Goal: Information Seeking & Learning: Learn about a topic

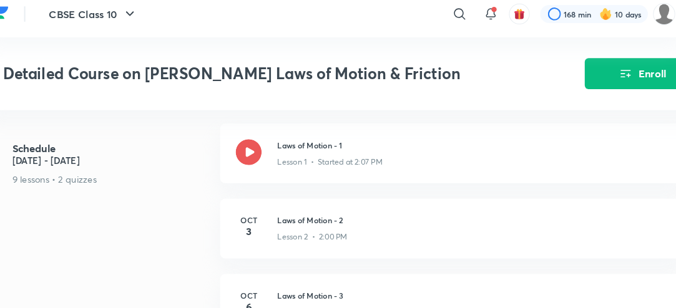
scroll to position [688, 0]
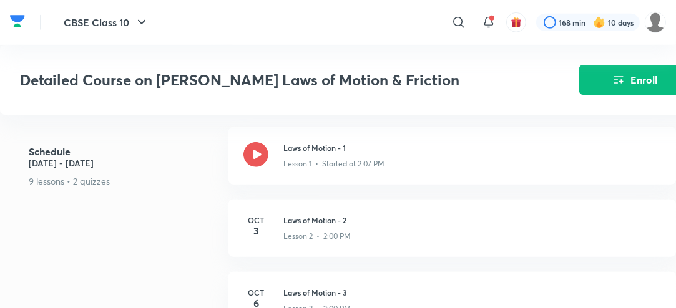
click at [478, 308] on iframe at bounding box center [338, 154] width 676 height 308
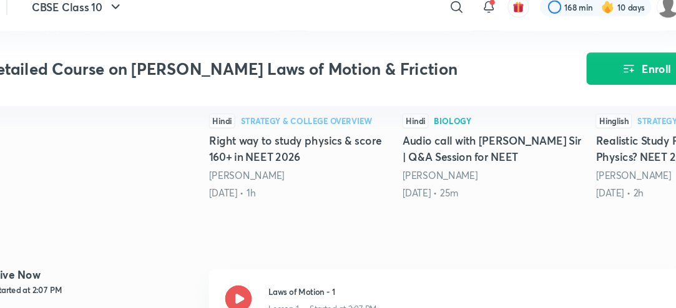
scroll to position [409, 0]
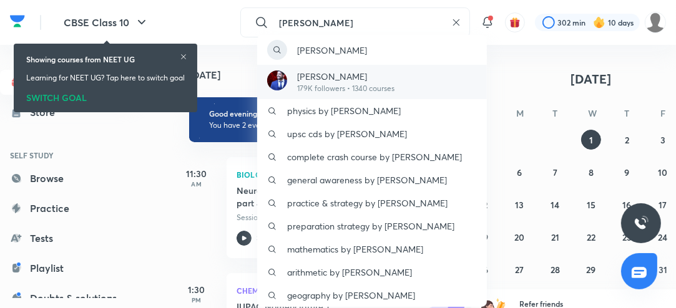
type input "[PERSON_NAME]"
click at [348, 79] on p "[PERSON_NAME]" at bounding box center [345, 76] width 97 height 13
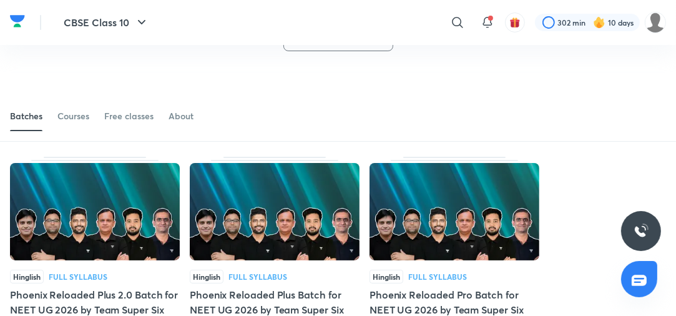
scroll to position [105, 0]
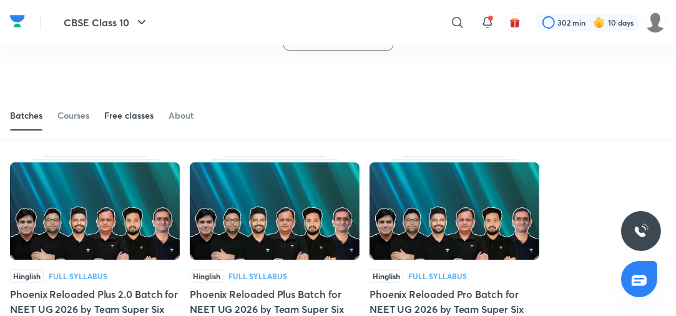
click at [124, 117] on div "Free classes" at bounding box center [128, 115] width 49 height 12
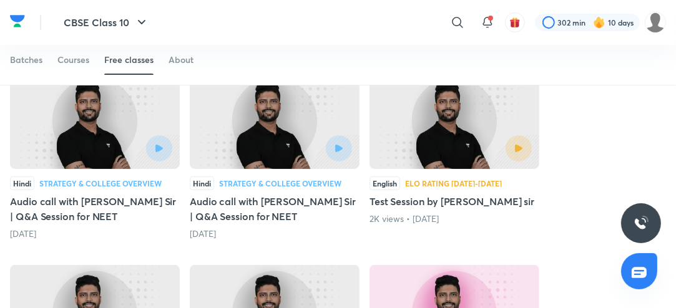
scroll to position [240, 0]
